Goal: Check status: Check status

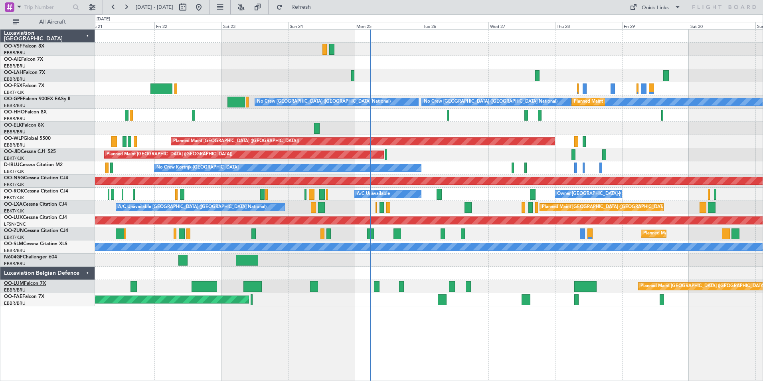
click at [20, 283] on span "OO-LUM" at bounding box center [14, 283] width 20 height 5
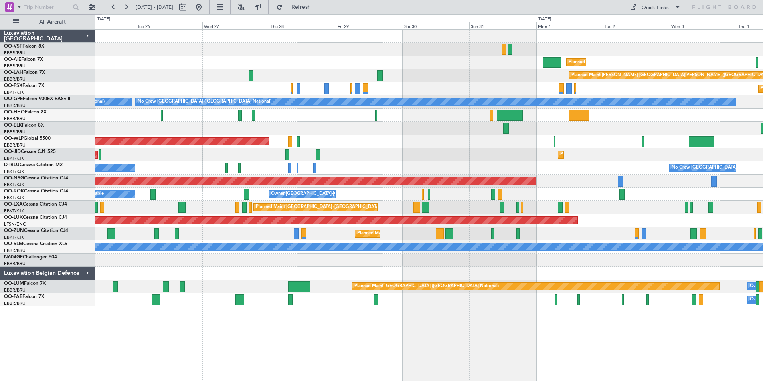
click at [399, 142] on div "Planned Maint [GEOGRAPHIC_DATA] ([GEOGRAPHIC_DATA])" at bounding box center [429, 141] width 668 height 13
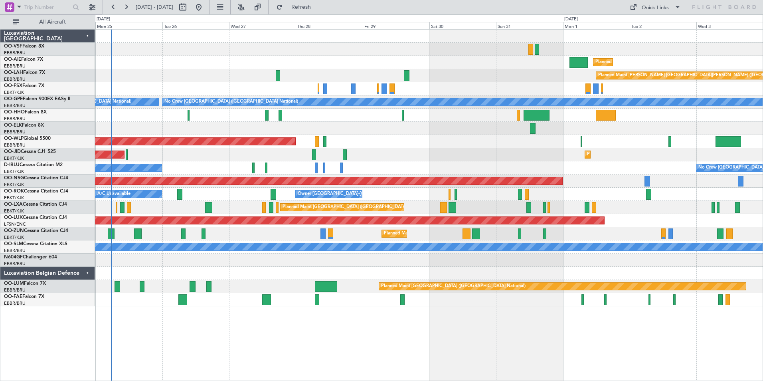
click at [440, 141] on div "Planned Maint [GEOGRAPHIC_DATA] ([GEOGRAPHIC_DATA])" at bounding box center [429, 141] width 668 height 13
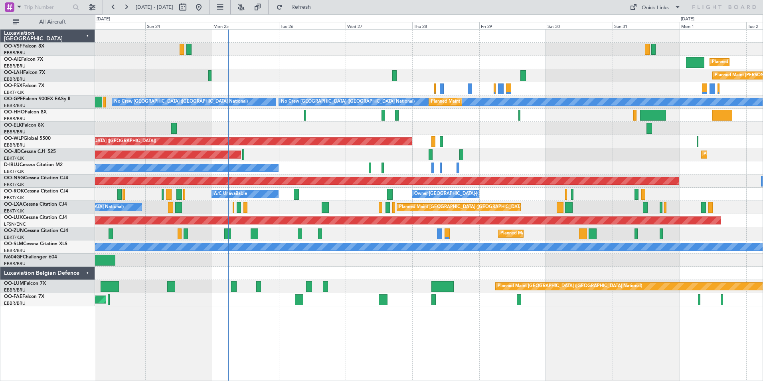
click at [276, 209] on div "Planned Maint [GEOGRAPHIC_DATA] ([GEOGRAPHIC_DATA] National) A/C Unavailable [G…" at bounding box center [429, 207] width 668 height 13
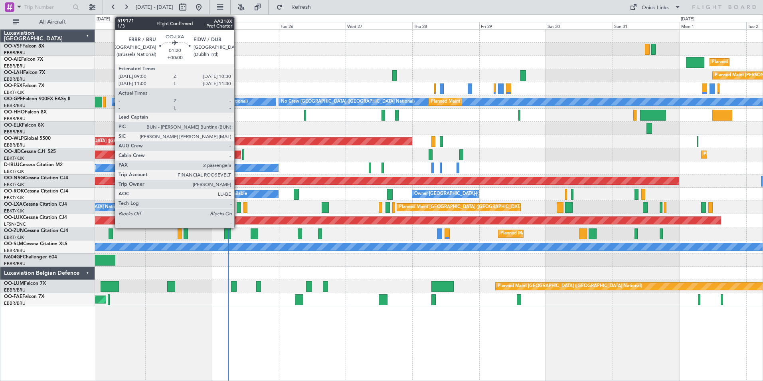
click at [238, 208] on div at bounding box center [239, 207] width 4 height 11
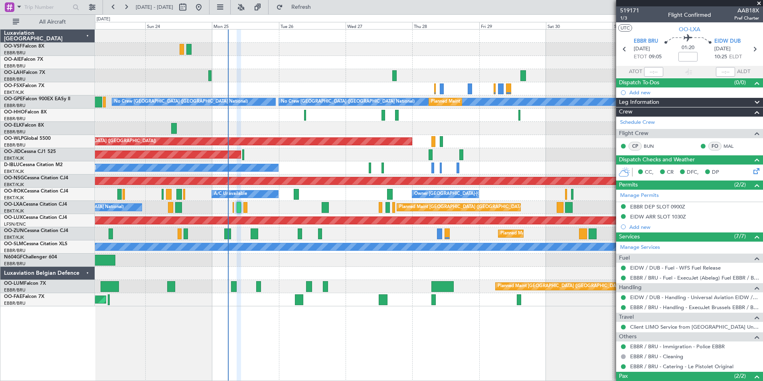
scroll to position [57, 0]
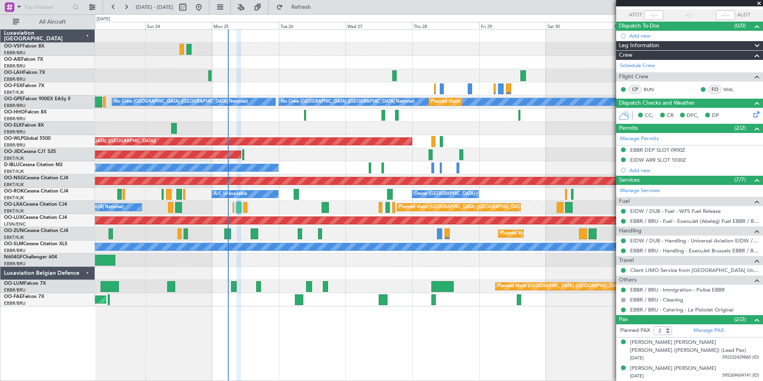
click at [610, 3] on span at bounding box center [759, 3] width 8 height 7
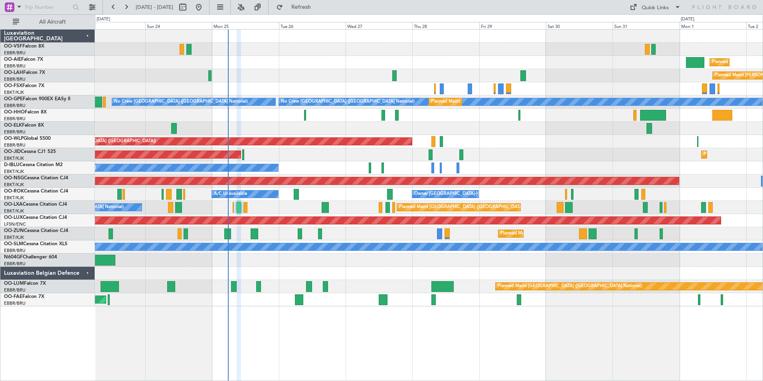
type input "0"
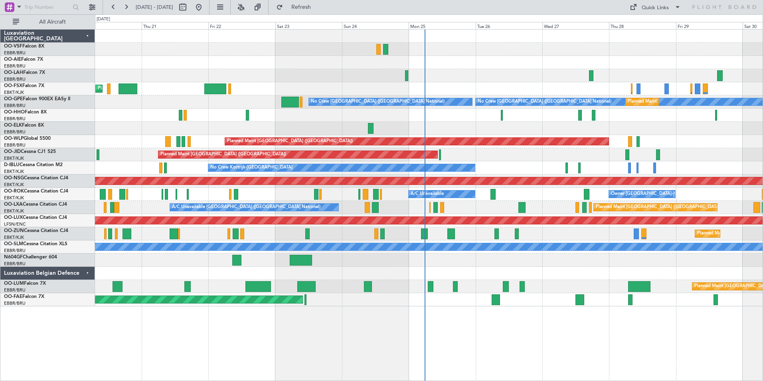
click at [336, 227] on div "Planned Maint Kortrijk-[GEOGRAPHIC_DATA]" at bounding box center [429, 233] width 668 height 13
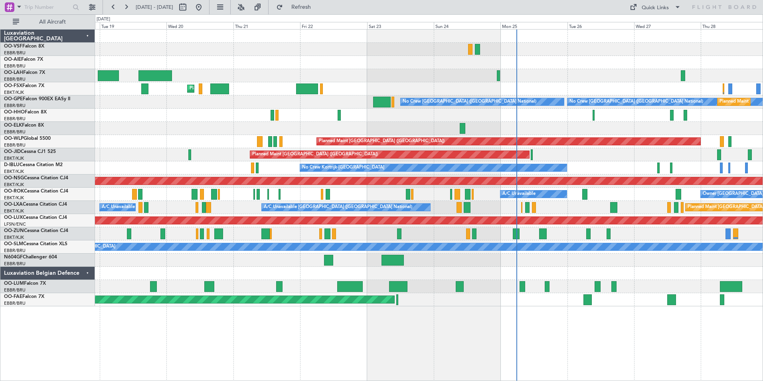
click at [224, 206] on div "Planned Maint [GEOGRAPHIC_DATA] ([GEOGRAPHIC_DATA] National) A/C Unavailable [G…" at bounding box center [429, 207] width 668 height 13
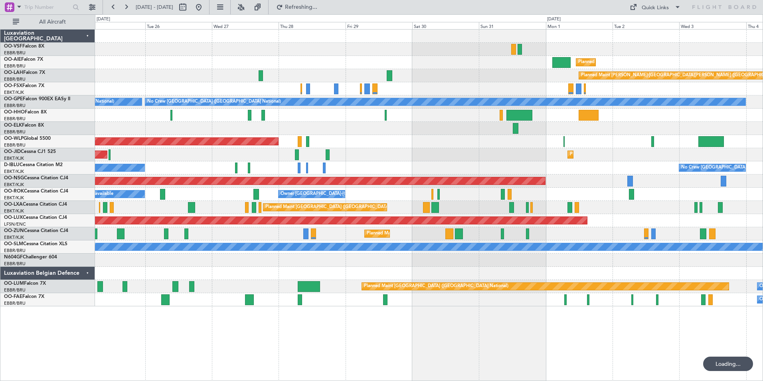
click at [168, 259] on div at bounding box center [429, 259] width 668 height 13
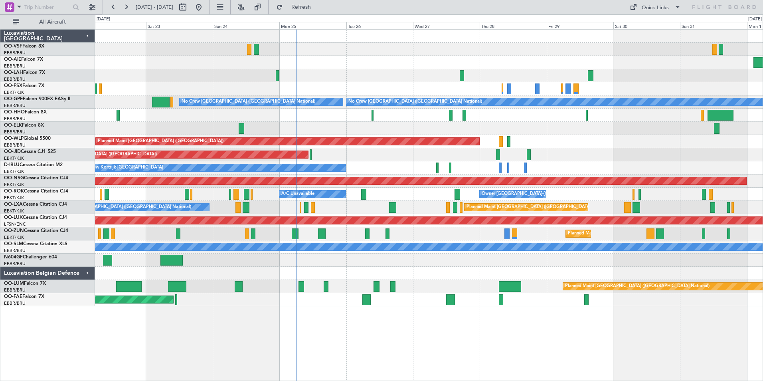
click at [475, 258] on div at bounding box center [429, 259] width 668 height 13
